Goal: Task Accomplishment & Management: Manage account settings

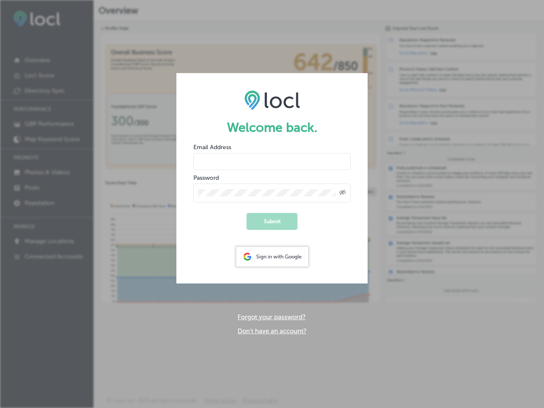
click at [343, 193] on icon "Created with Sketch." at bounding box center [342, 193] width 7 height 6
click at [272, 257] on div "Sign in with Google" at bounding box center [272, 257] width 72 height 20
click at [343, 193] on icon "Created with Sketch." at bounding box center [342, 193] width 7 height 6
click at [272, 257] on div "Sign in with Google" at bounding box center [272, 257] width 72 height 20
